Goal: Task Accomplishment & Management: Manage account settings

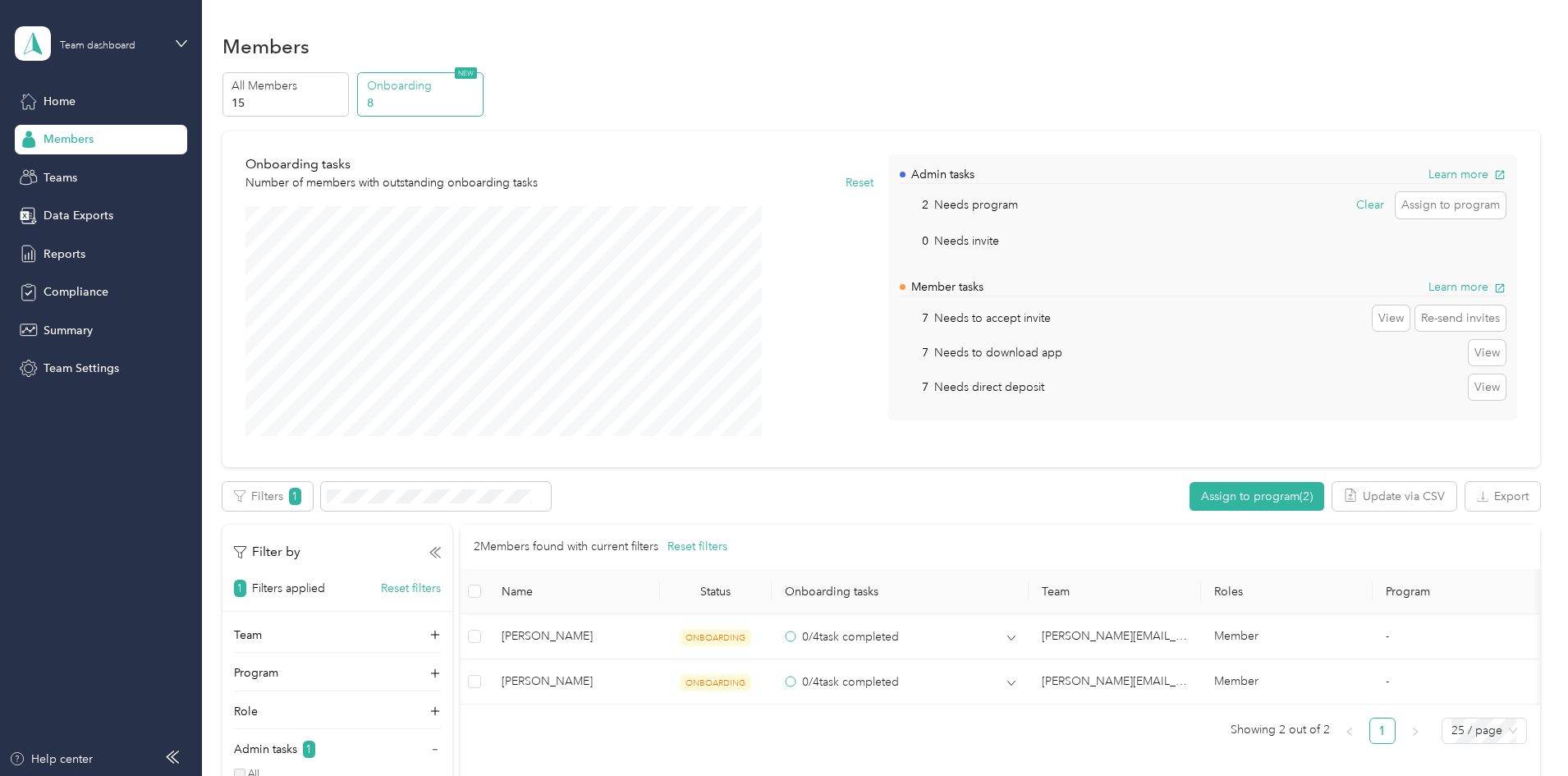
scroll to position [228, 0]
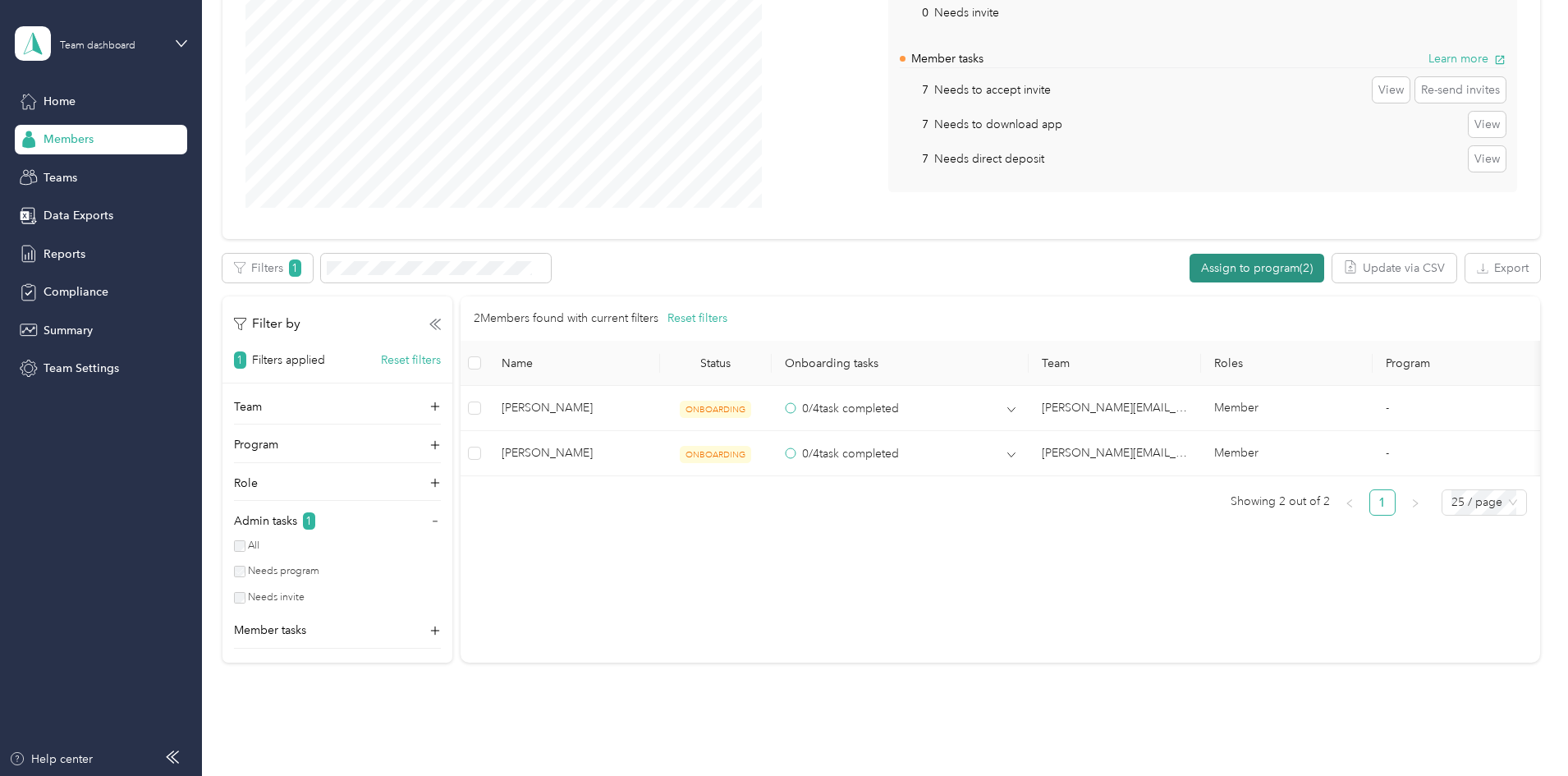
click at [1190, 271] on button "Assign to program (2)" at bounding box center [1257, 268] width 134 height 29
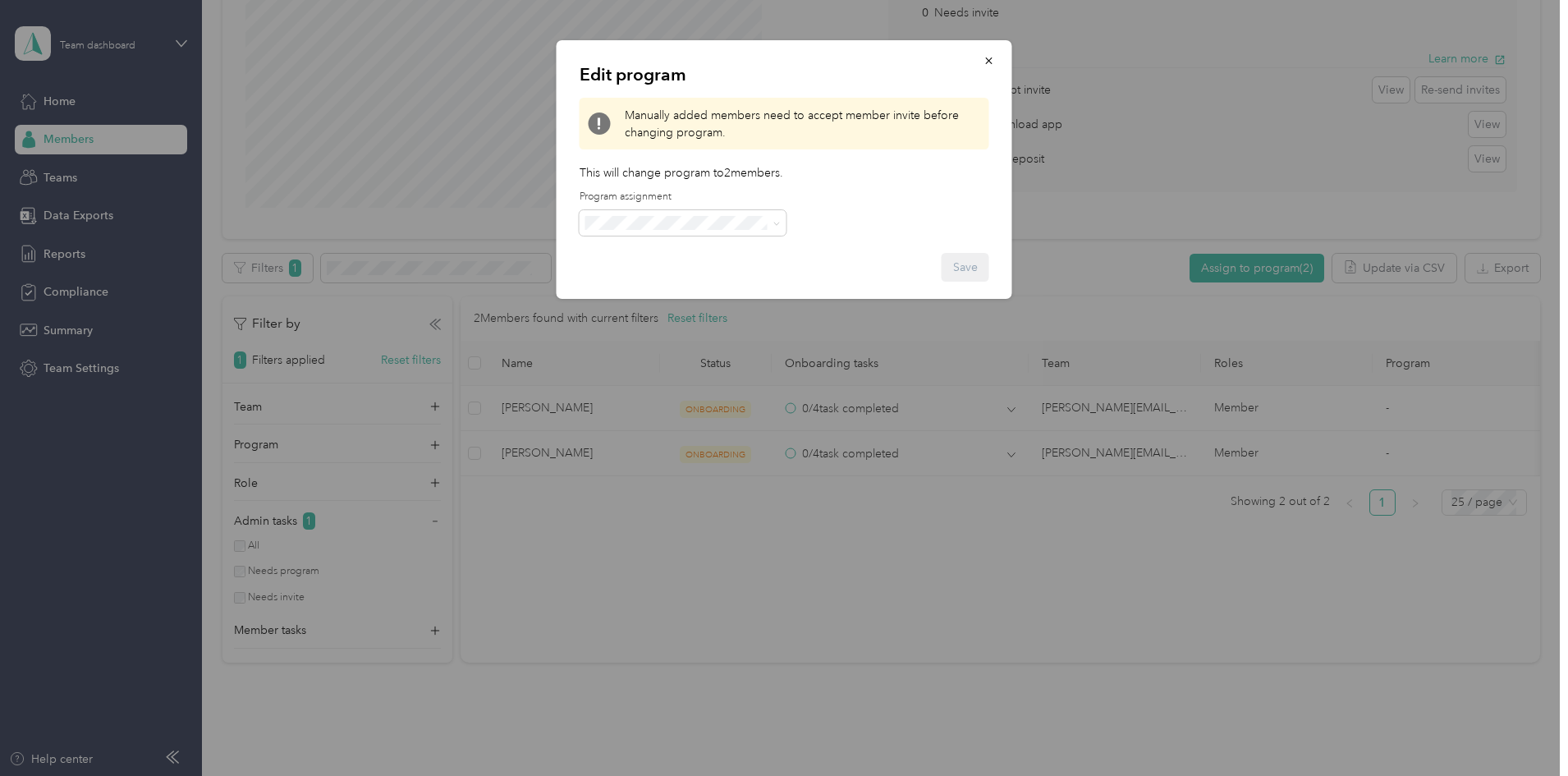
click at [629, 302] on span "CPM A 2025 (CPM)" at bounding box center [641, 304] width 100 height 14
click at [973, 269] on button "Save" at bounding box center [966, 267] width 48 height 29
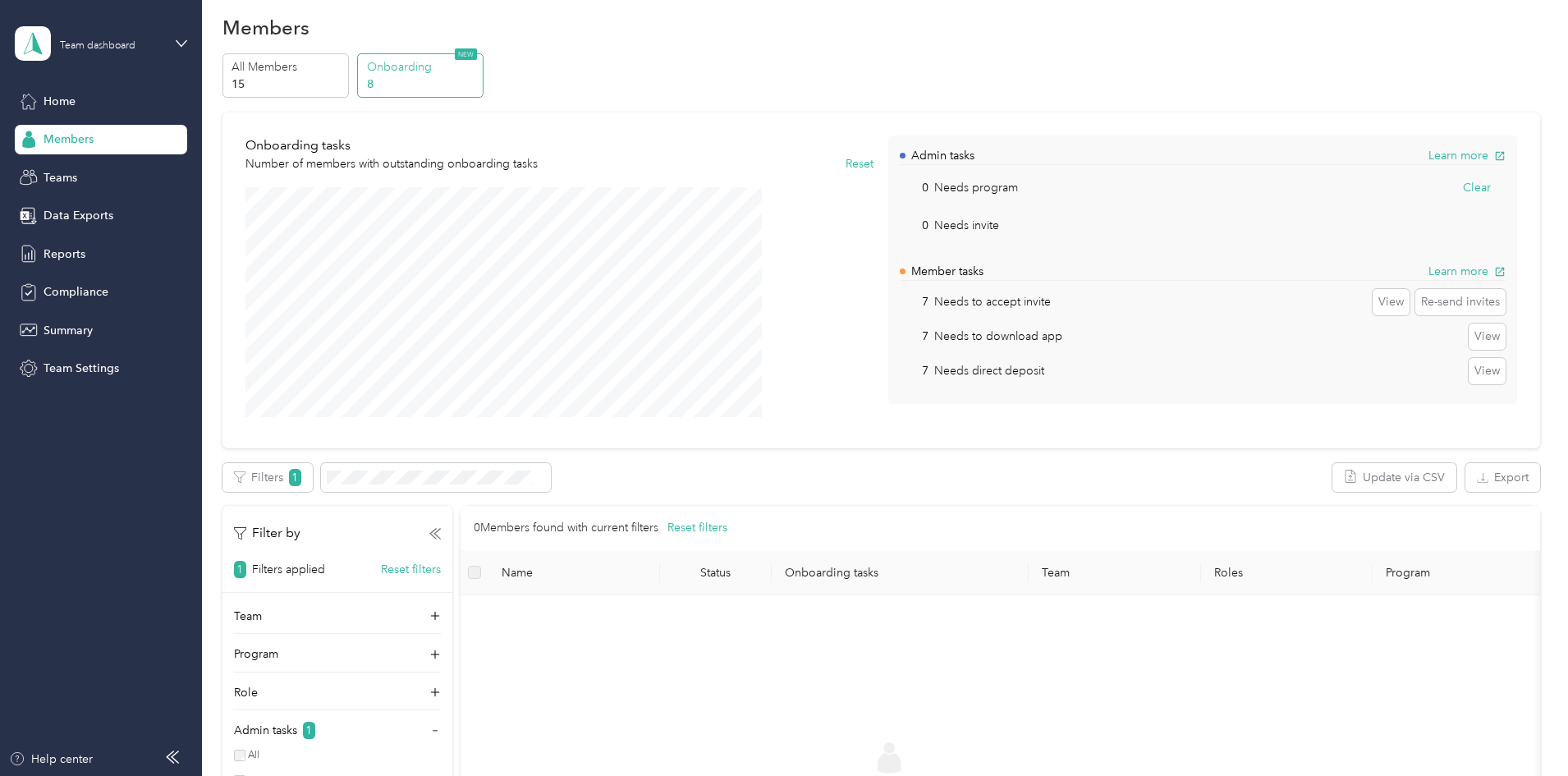
scroll to position [0, 0]
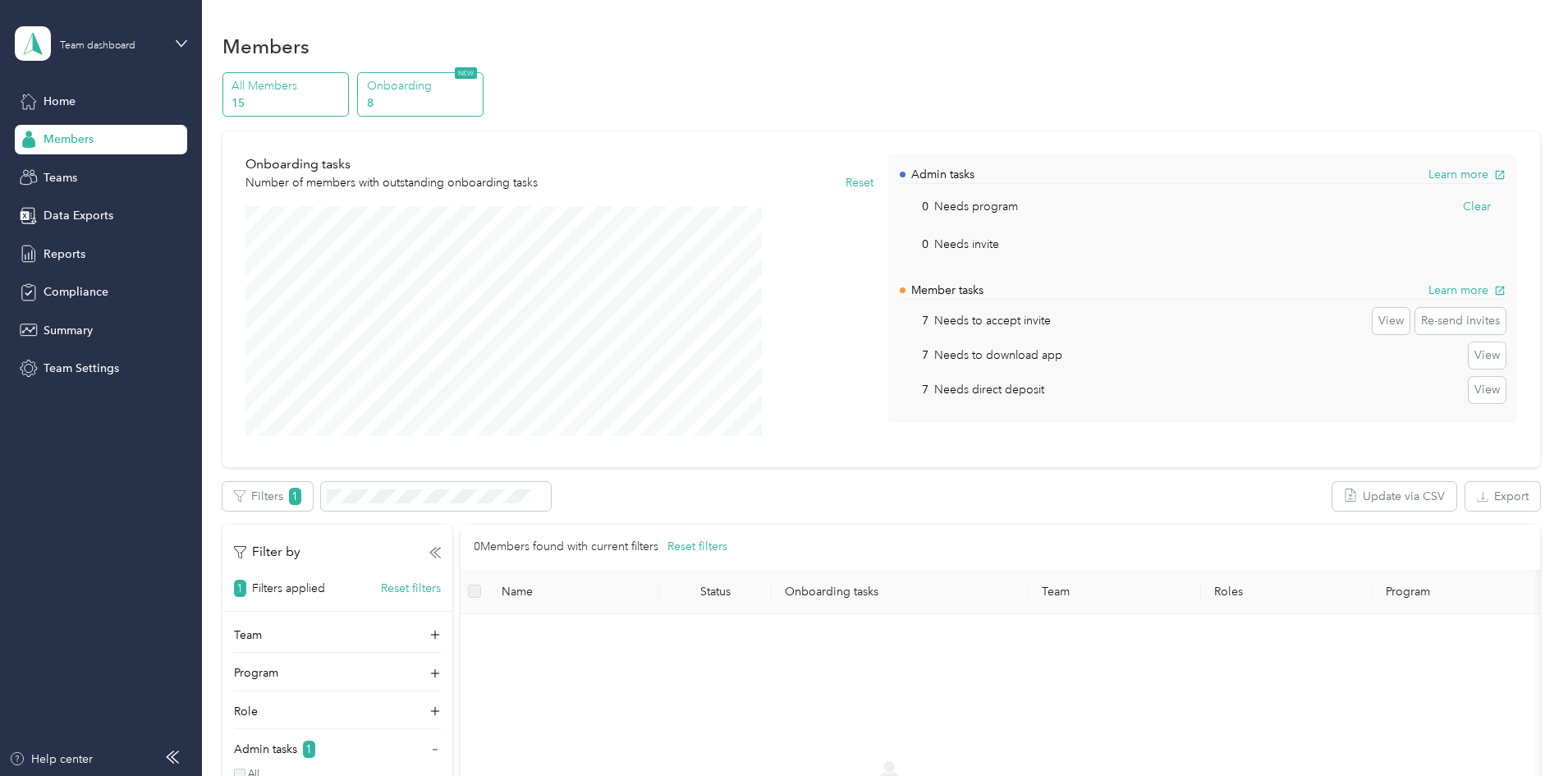
click at [343, 96] on p "15" at bounding box center [287, 103] width 112 height 17
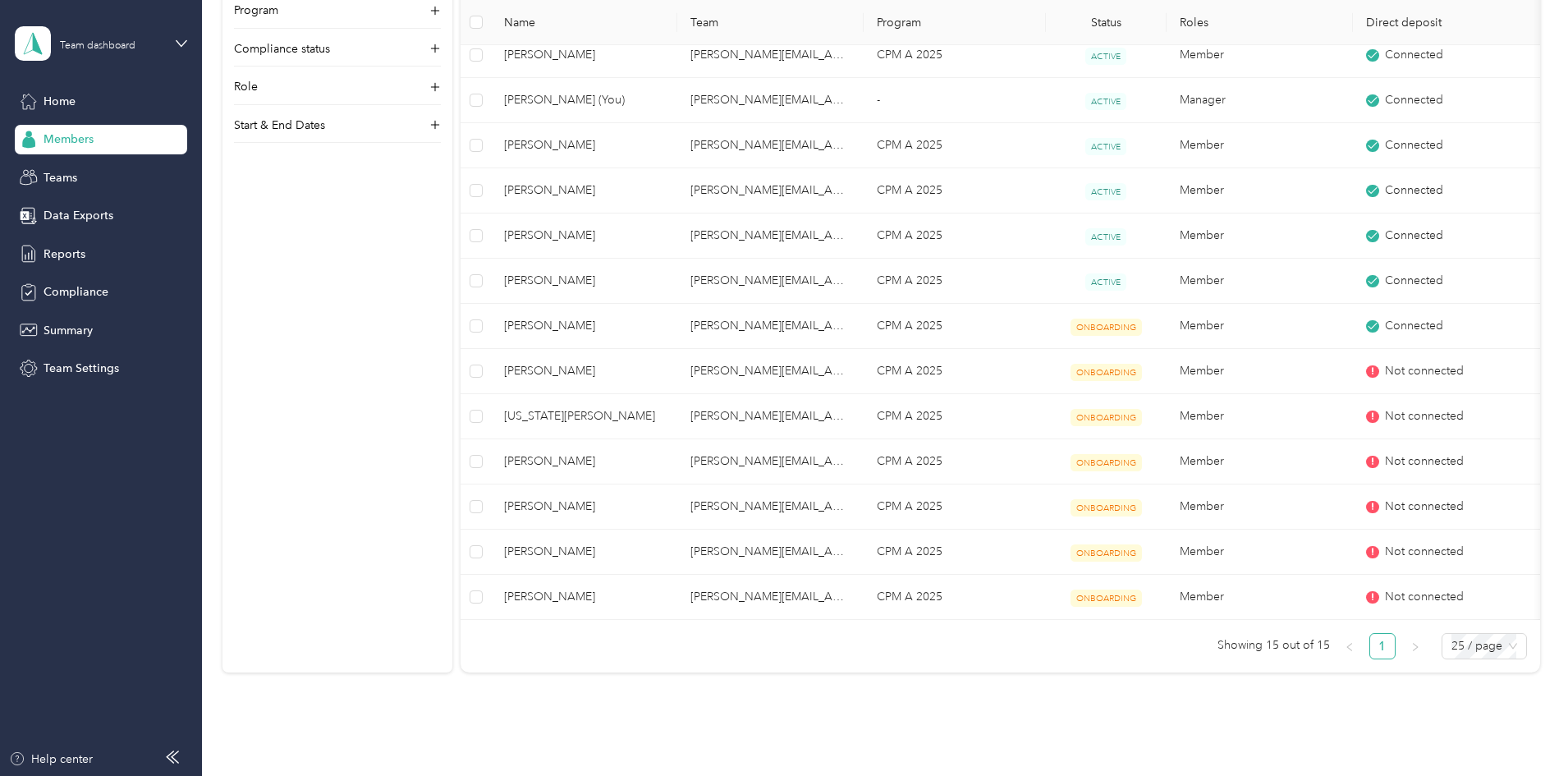
scroll to position [324, 0]
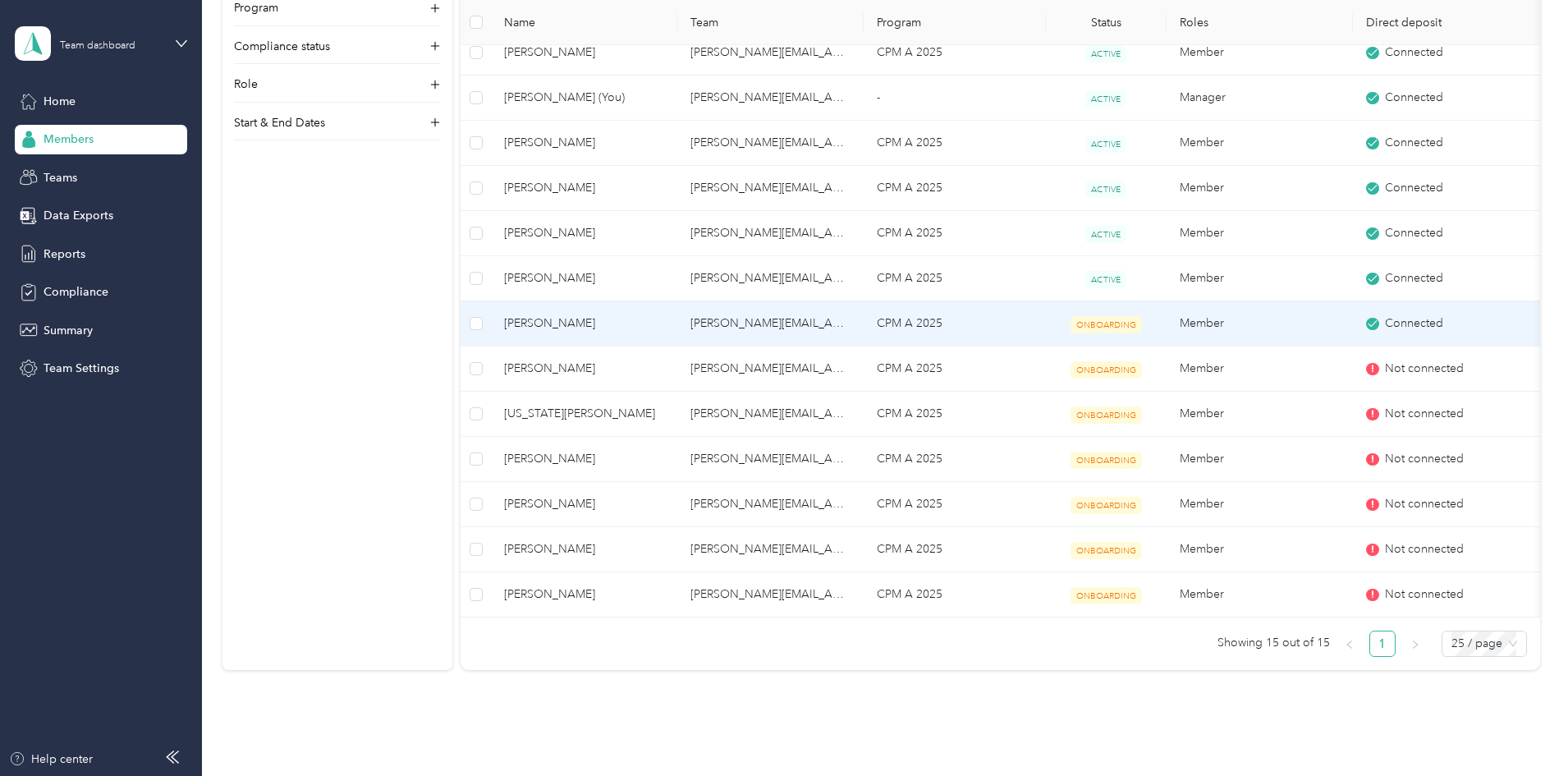
click at [653, 324] on span "[PERSON_NAME]" at bounding box center [583, 323] width 160 height 18
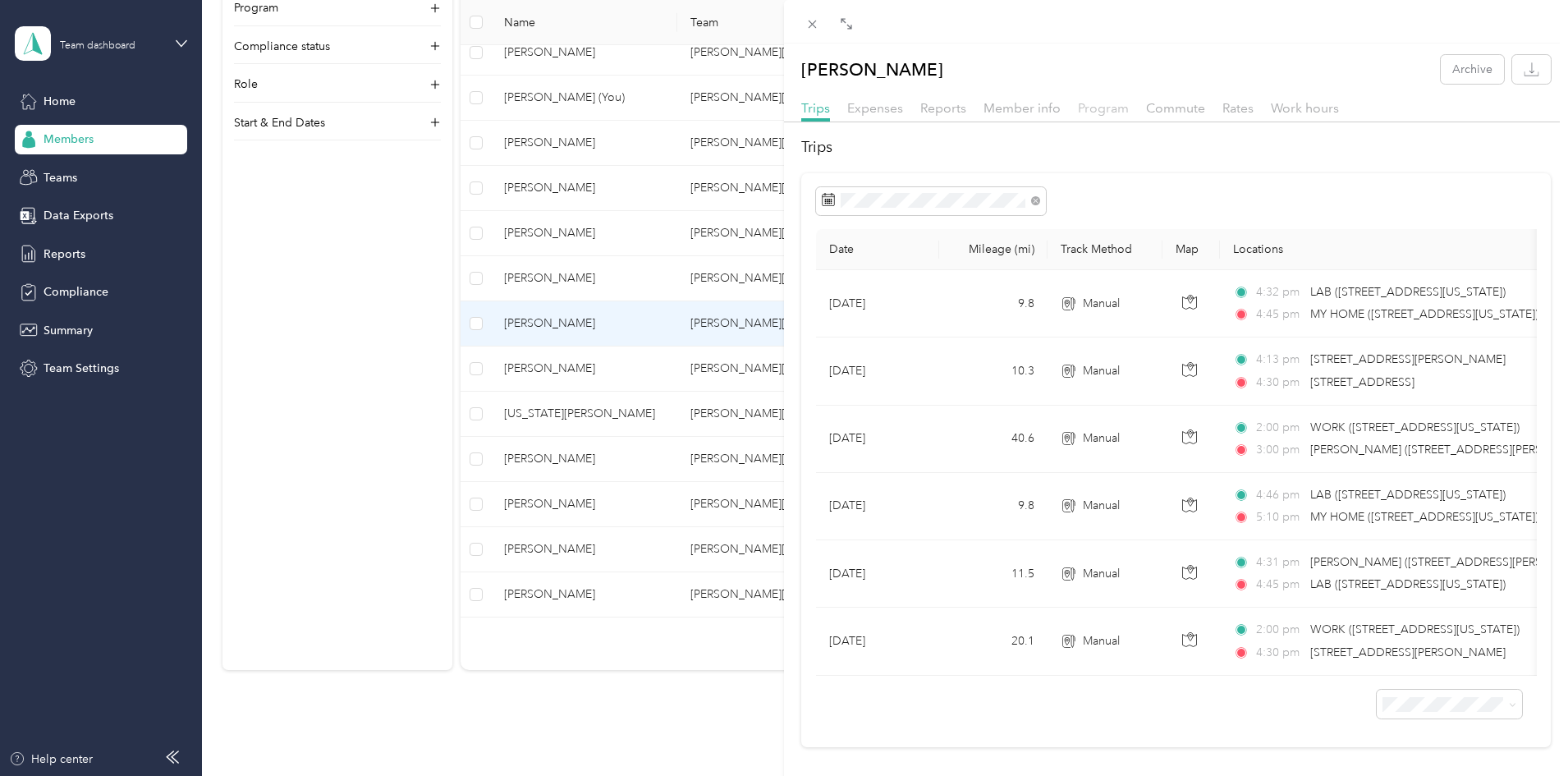
click at [1112, 110] on span "Program" at bounding box center [1104, 108] width 51 height 16
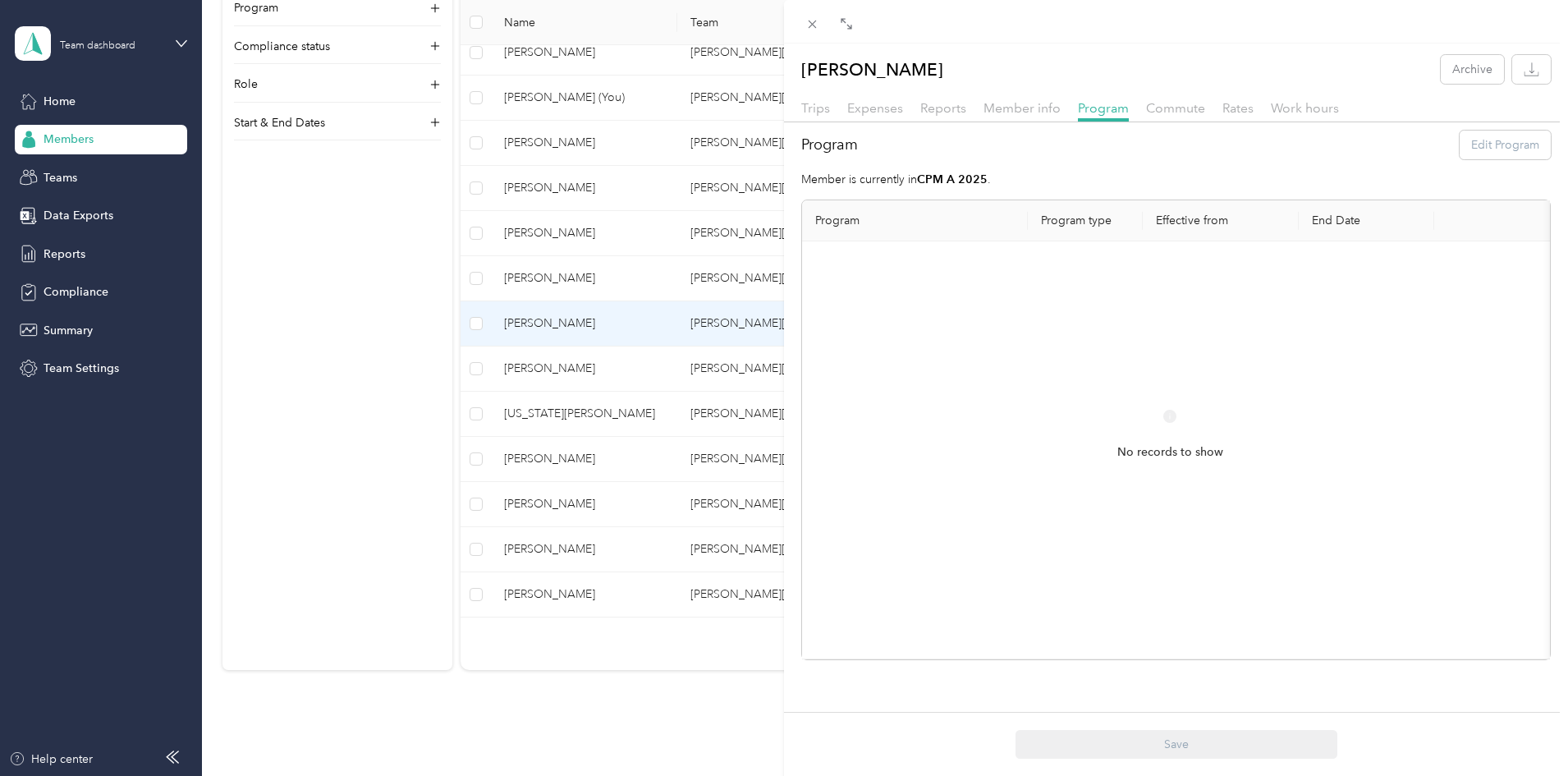
click at [468, 368] on div "[PERSON_NAME] Archive Trips Expenses Reports Member info Program Commute Rates …" at bounding box center [784, 388] width 1568 height 776
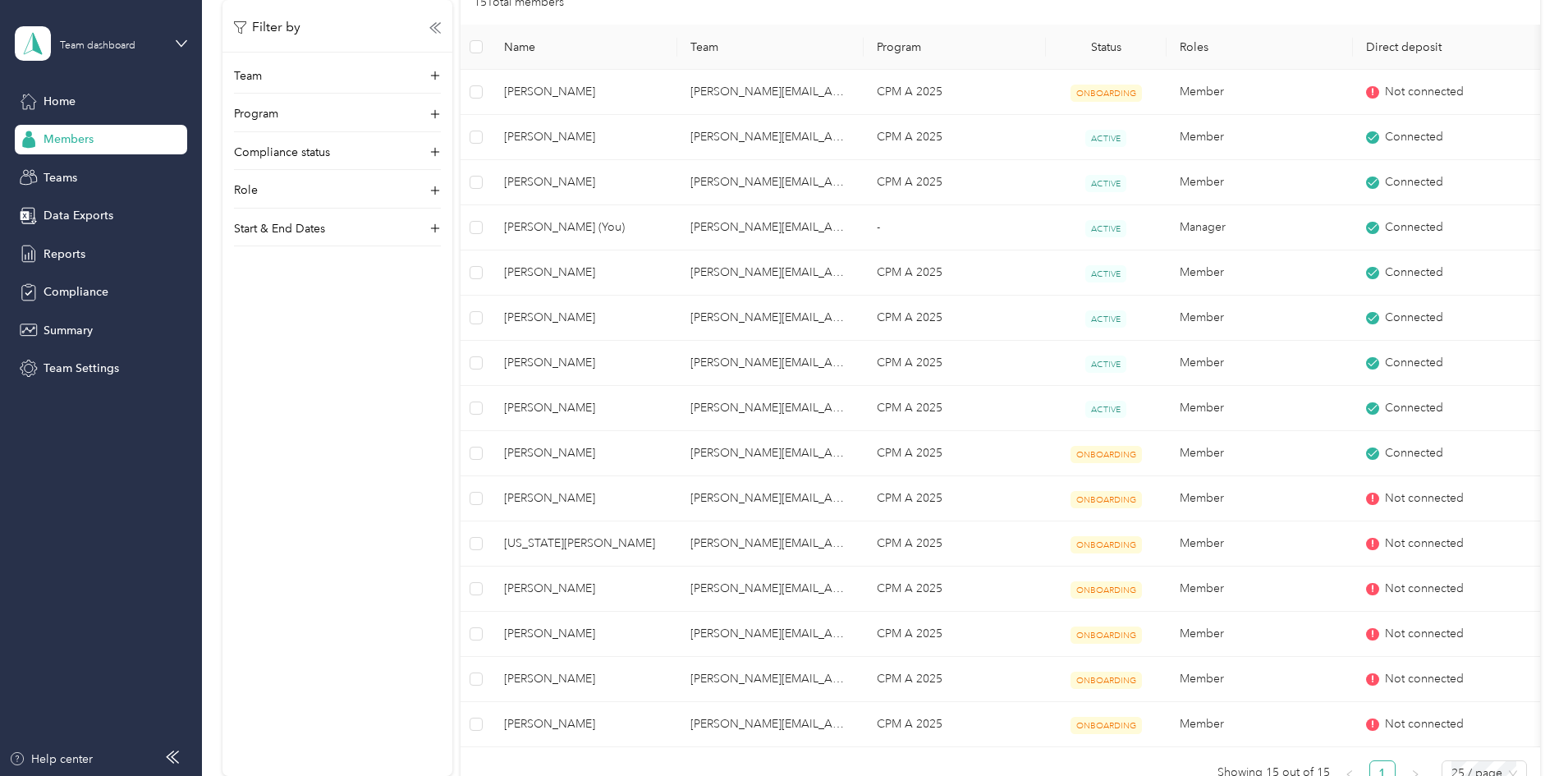
scroll to position [233, 0]
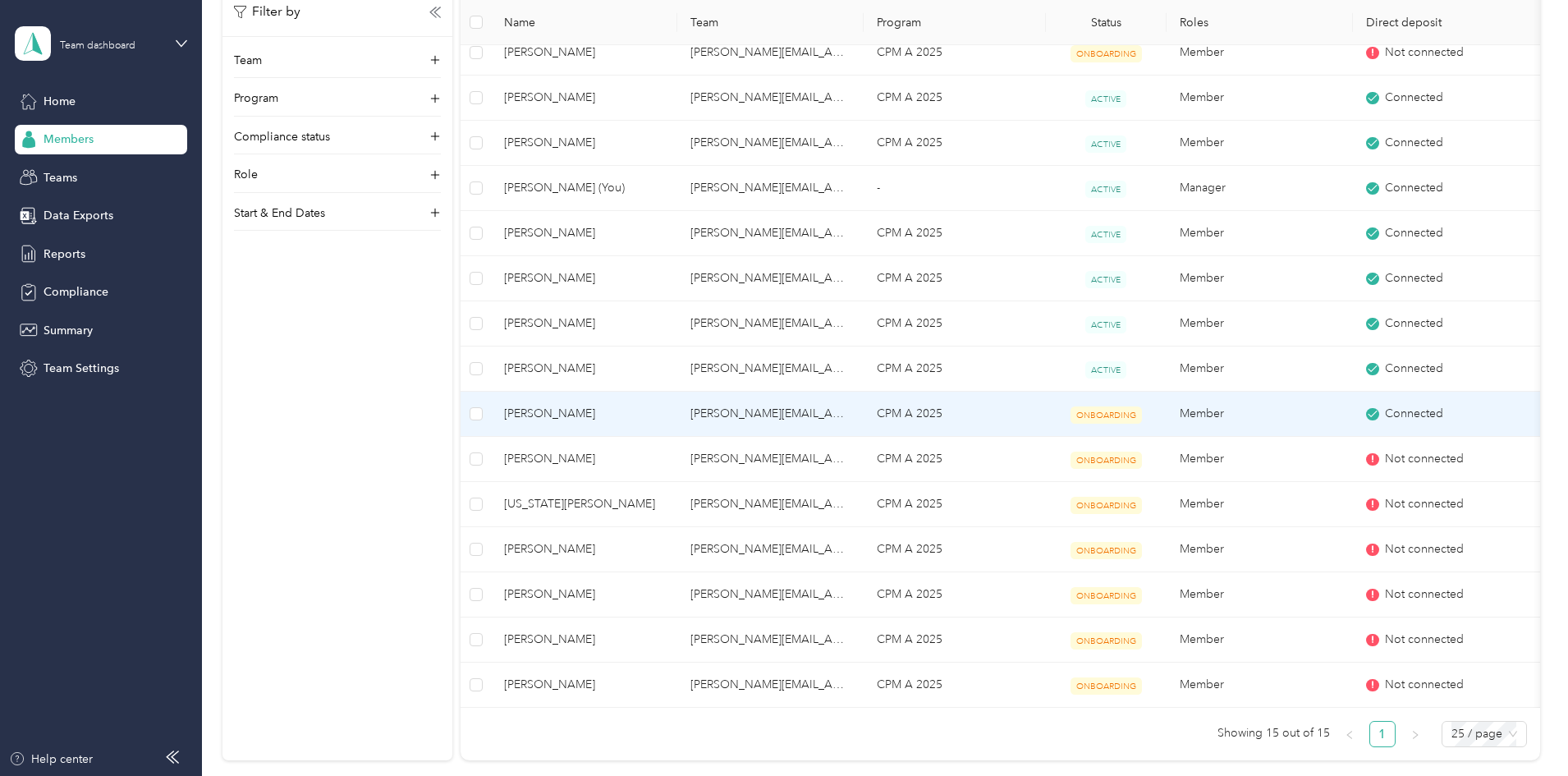
click at [1141, 411] on span "ONBOARDING" at bounding box center [1106, 415] width 72 height 17
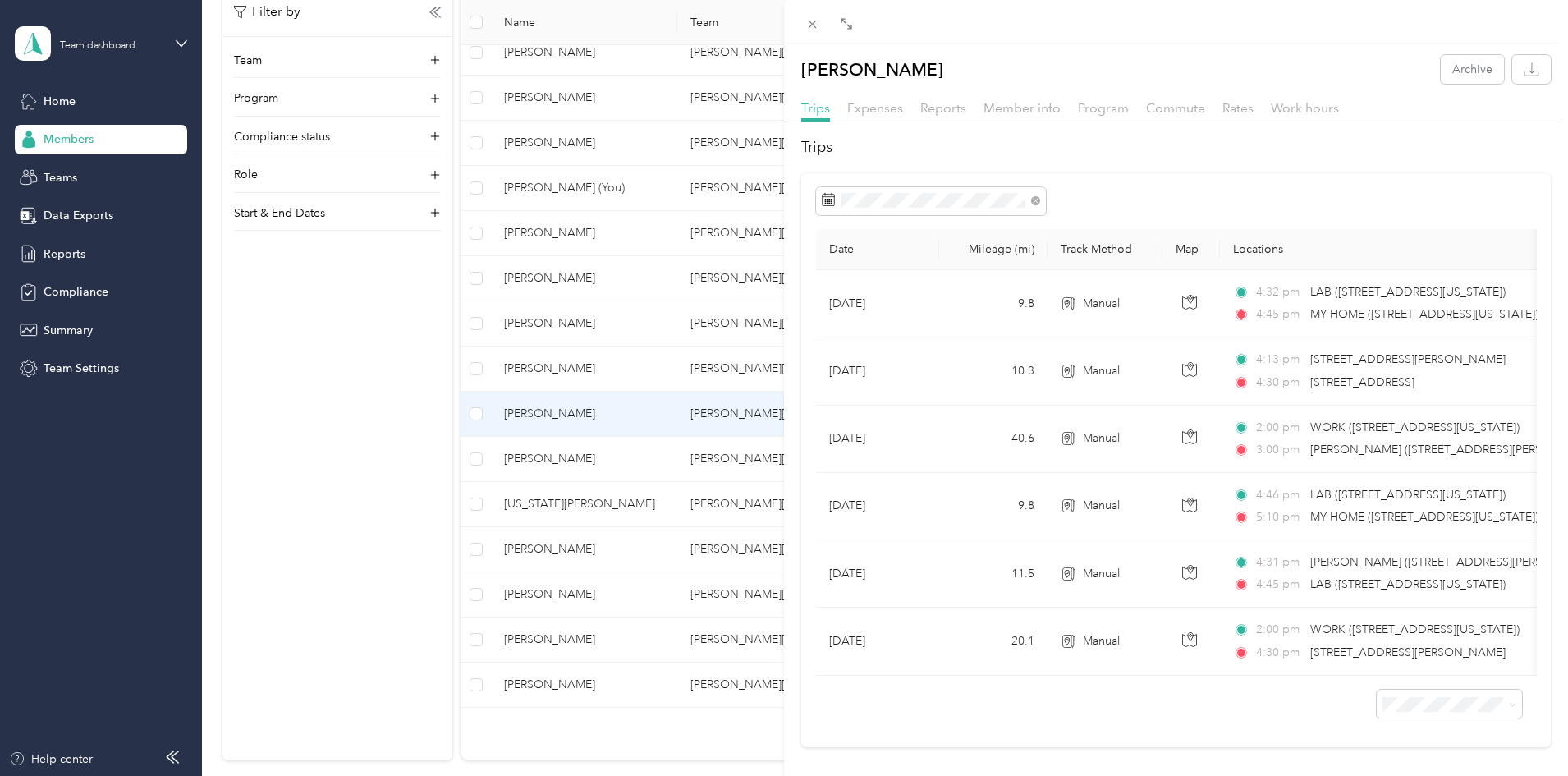
click at [466, 381] on div "[PERSON_NAME] Archive Trips Expenses Reports Member info Program Commute Rates …" at bounding box center [784, 388] width 1568 height 776
